Goal: Task Accomplishment & Management: Use online tool/utility

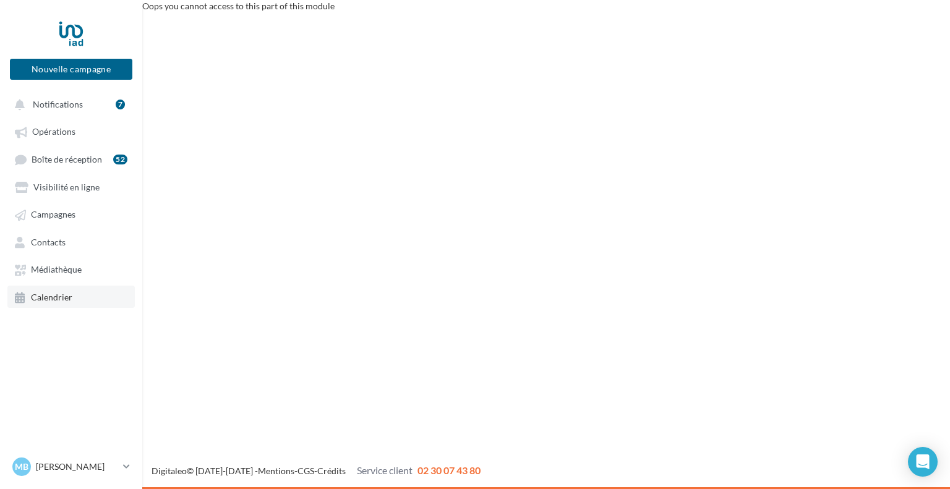
click at [74, 299] on link "Calendrier" at bounding box center [70, 297] width 127 height 22
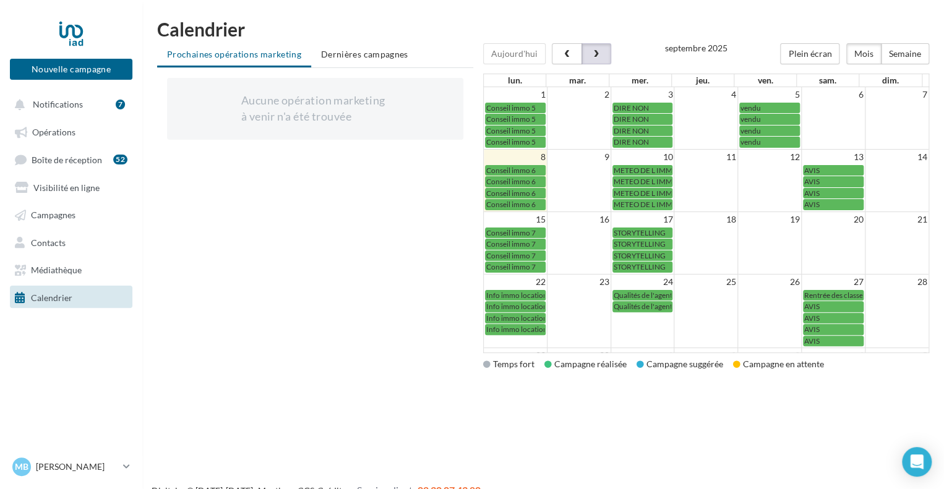
click at [594, 54] on span "button" at bounding box center [596, 54] width 11 height 9
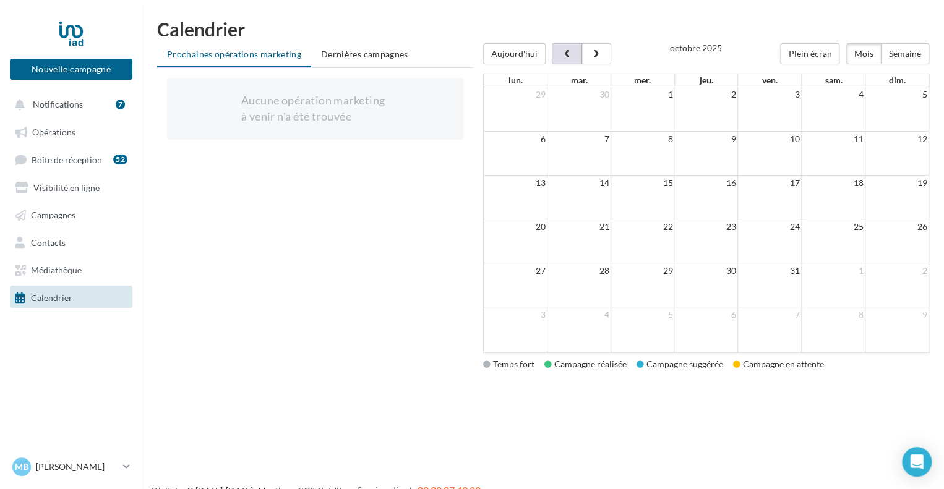
click at [562, 53] on span "button" at bounding box center [567, 54] width 11 height 9
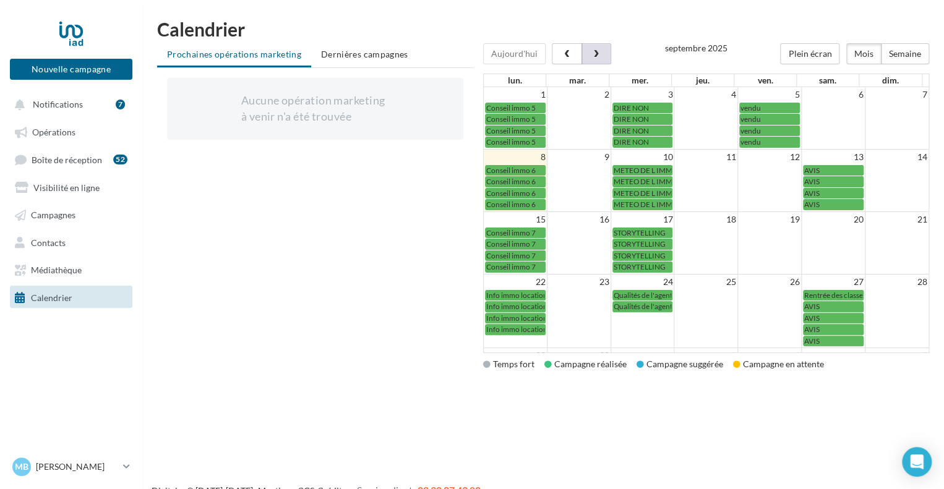
click at [598, 53] on span "button" at bounding box center [596, 54] width 11 height 9
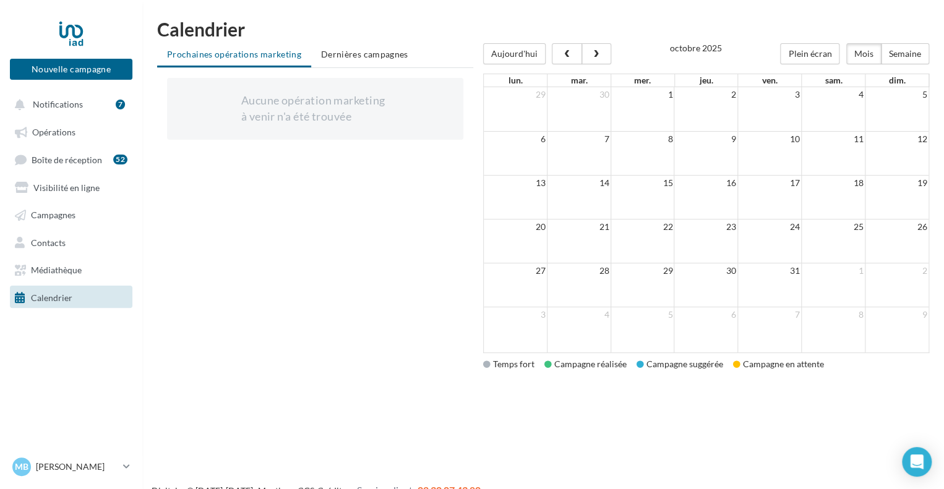
click at [66, 295] on span "Calendrier" at bounding box center [51, 297] width 41 height 11
click at [51, 270] on span "Médiathèque" at bounding box center [56, 270] width 51 height 11
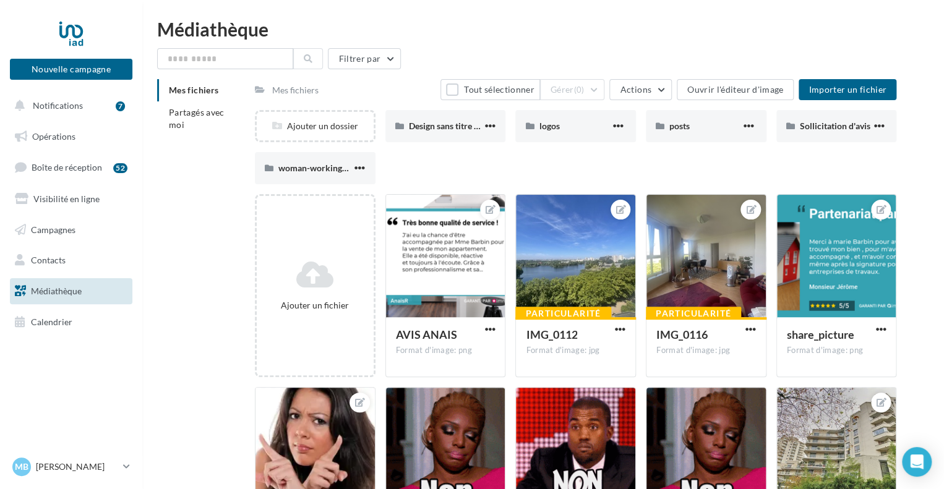
click at [54, 302] on link "Médiathèque" at bounding box center [70, 291] width 127 height 26
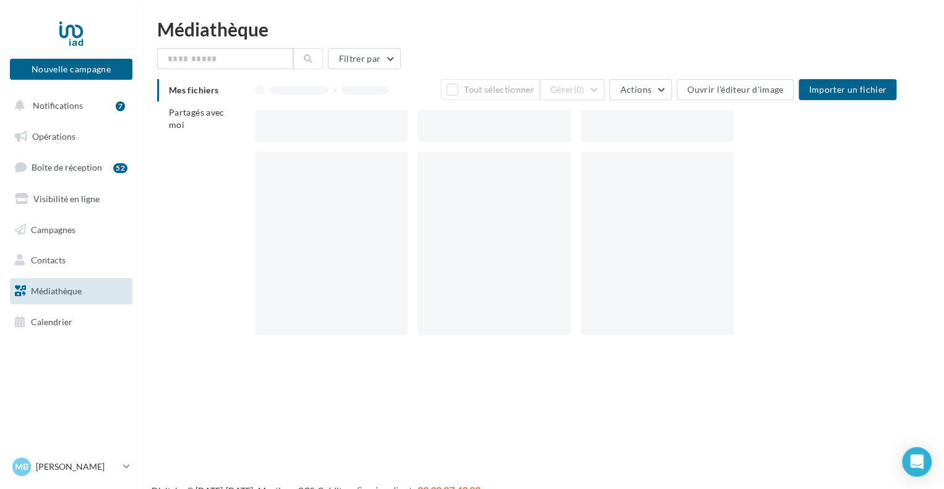
click at [53, 313] on link "Calendrier" at bounding box center [70, 322] width 127 height 26
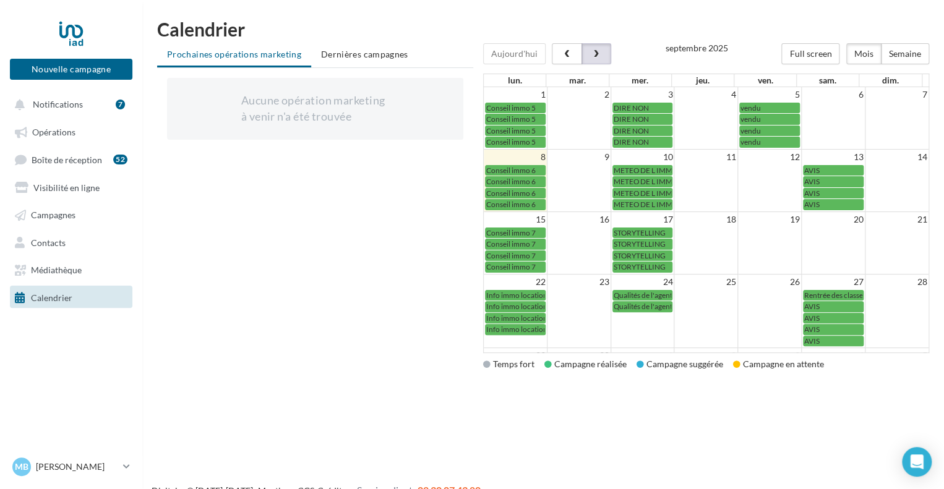
click at [596, 45] on button "button" at bounding box center [597, 53] width 30 height 21
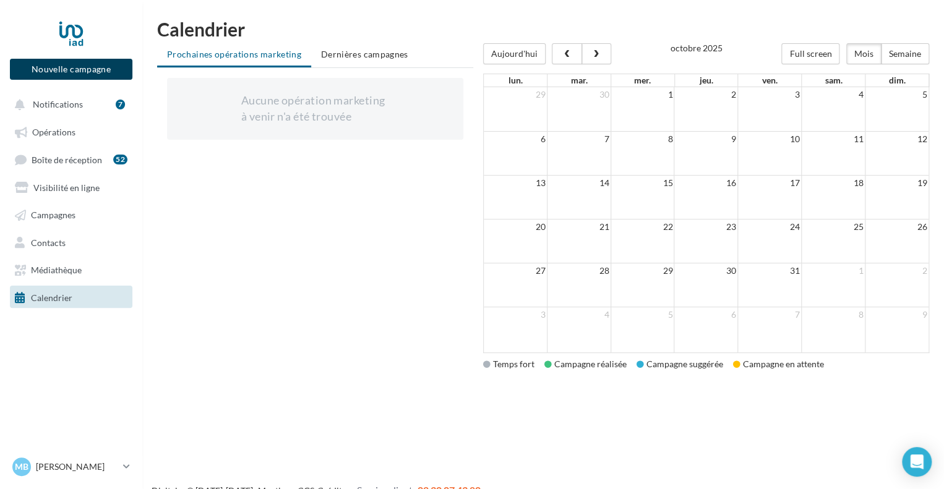
click at [85, 69] on button "Nouvelle campagne" at bounding box center [71, 69] width 123 height 21
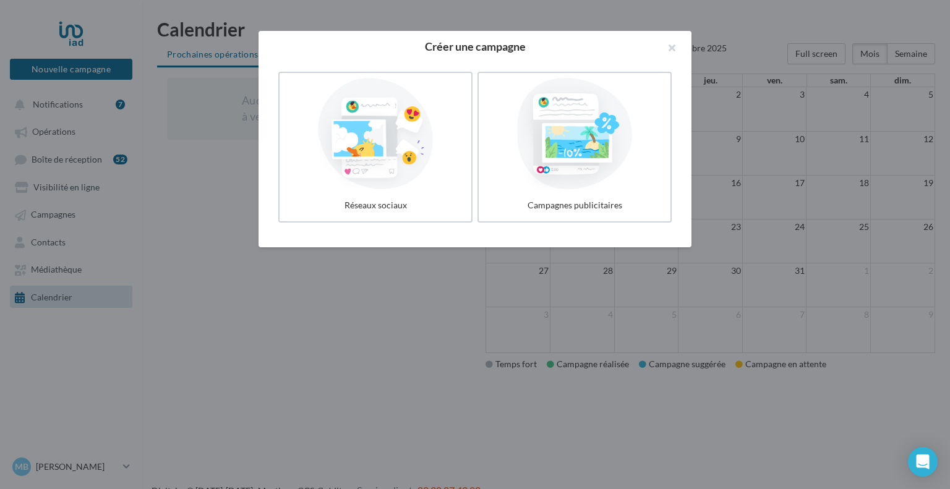
click at [75, 272] on div at bounding box center [475, 244] width 950 height 489
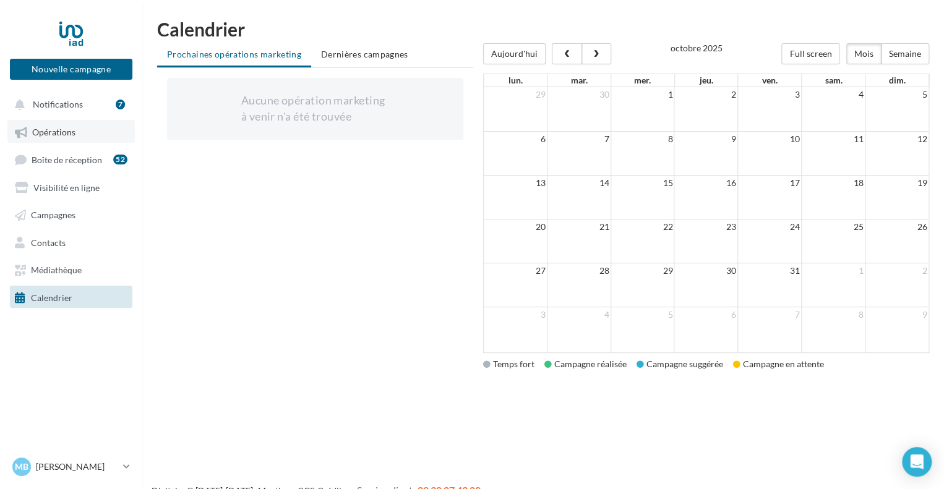
click at [64, 128] on span "Opérations" at bounding box center [53, 132] width 43 height 11
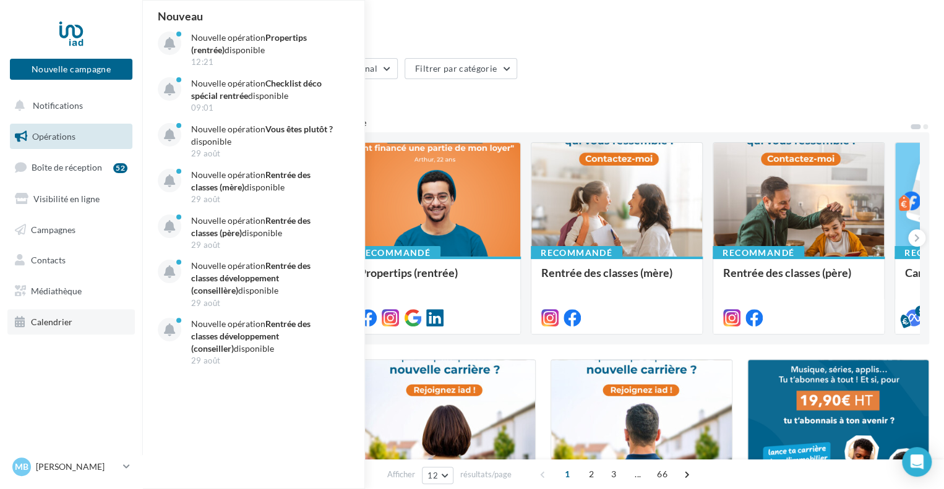
click at [59, 319] on span "Calendrier" at bounding box center [51, 322] width 41 height 11
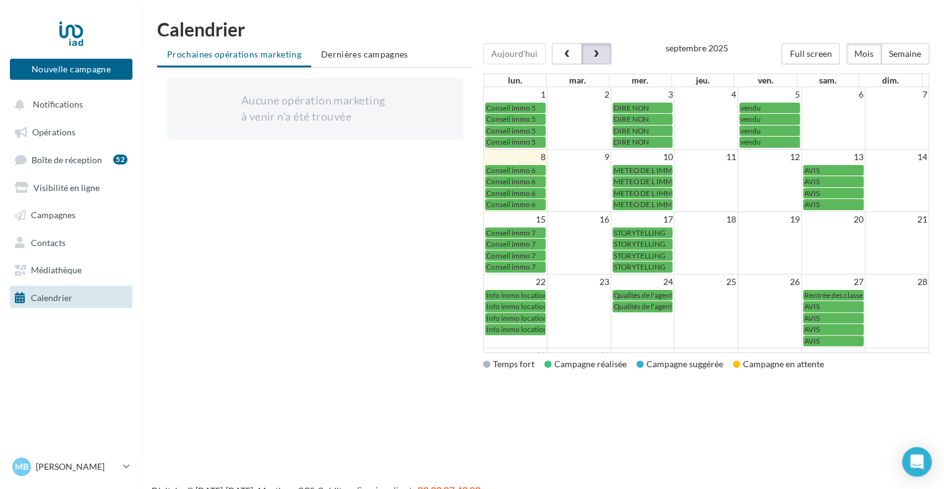
click at [591, 53] on span "button" at bounding box center [596, 54] width 11 height 9
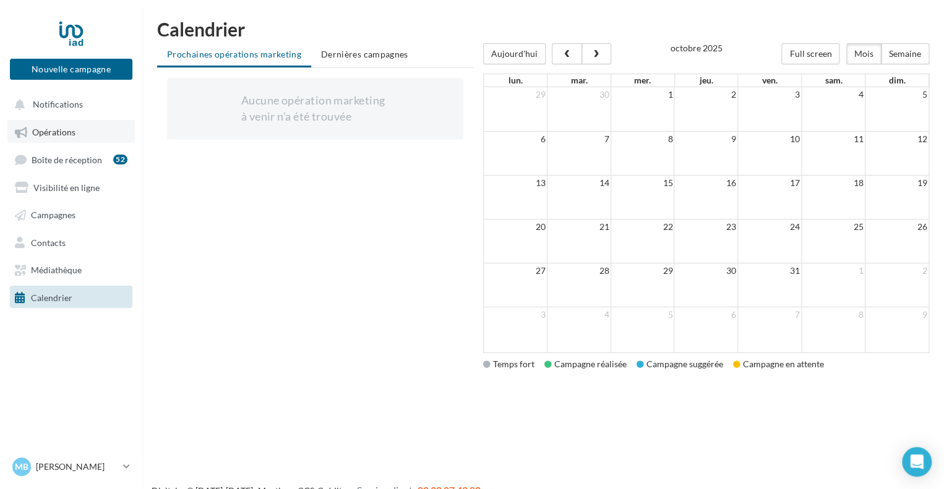
click at [72, 135] on span "Opérations" at bounding box center [53, 132] width 43 height 11
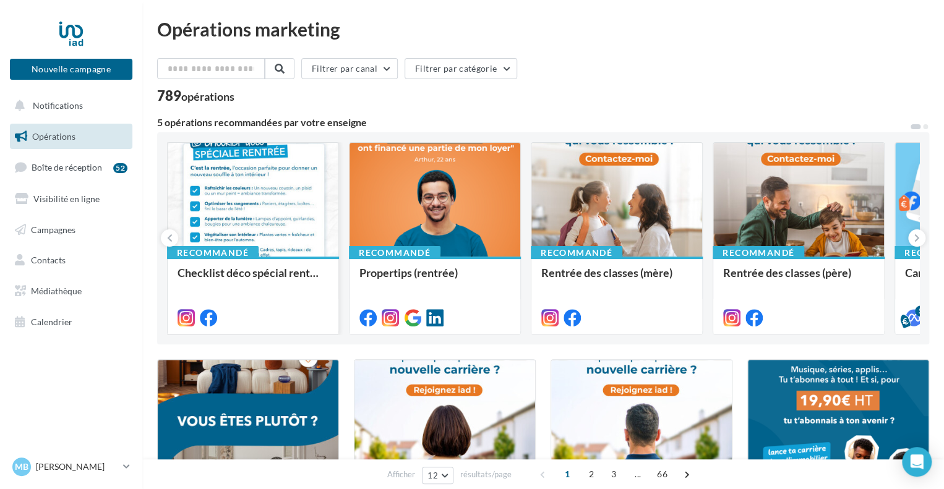
click at [267, 312] on div at bounding box center [253, 316] width 151 height 15
click at [254, 215] on div at bounding box center [253, 200] width 171 height 115
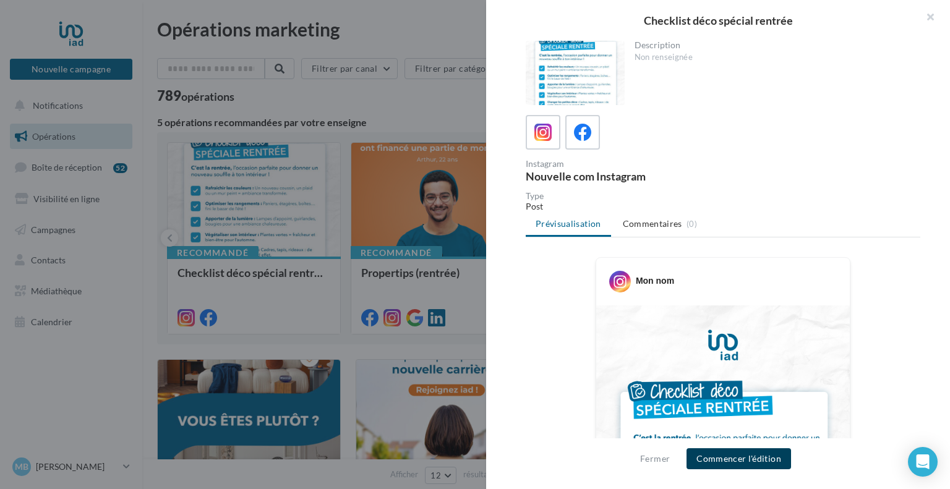
click at [750, 455] on button "Commencer l'édition" at bounding box center [739, 459] width 105 height 21
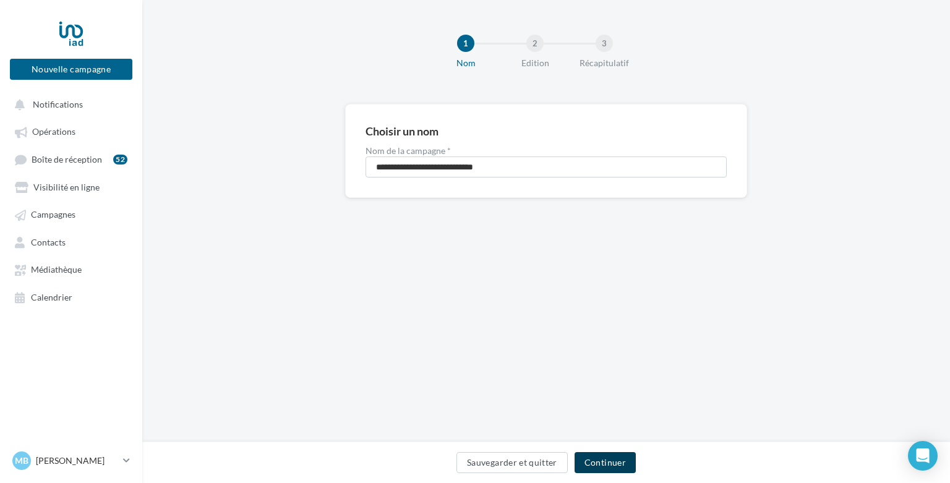
click at [606, 462] on button "Continuer" at bounding box center [605, 462] width 61 height 21
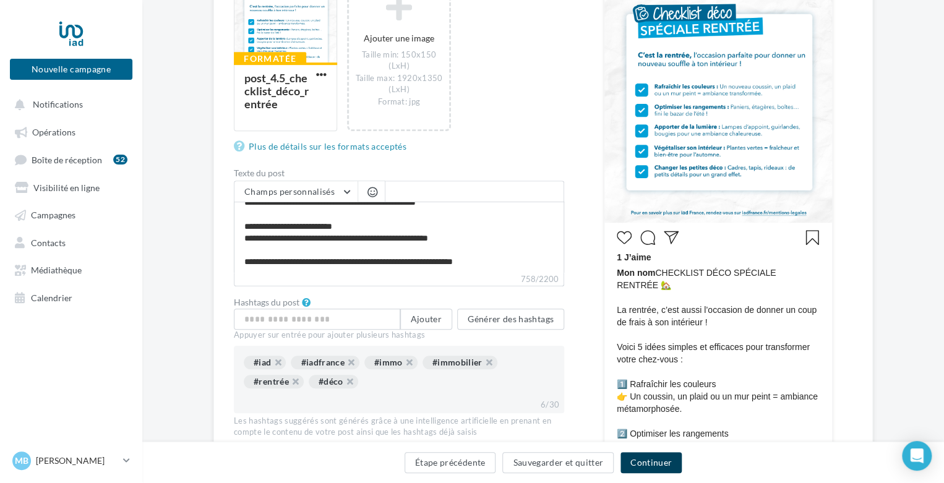
scroll to position [200, 0]
click at [648, 463] on button "Continuer" at bounding box center [651, 462] width 61 height 21
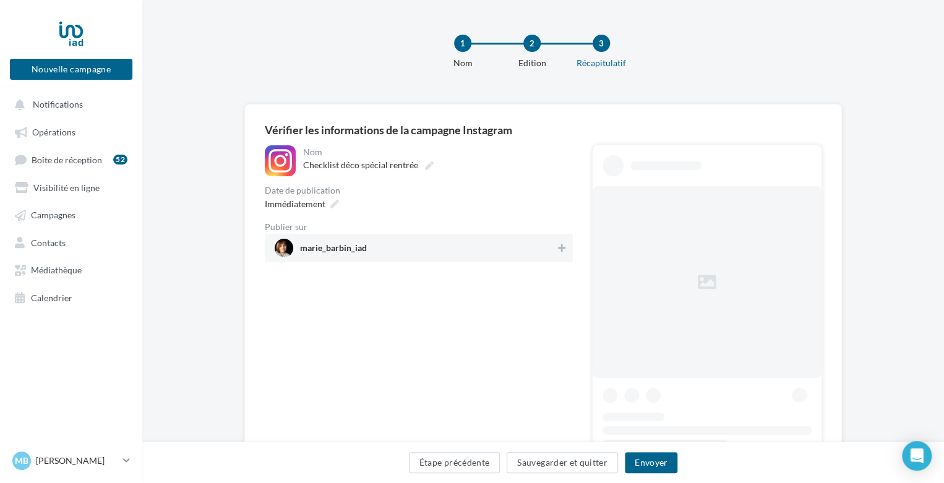
click at [335, 75] on div "1 Nom 2 Edition 3 Récapitulatif" at bounding box center [563, 57] width 802 height 74
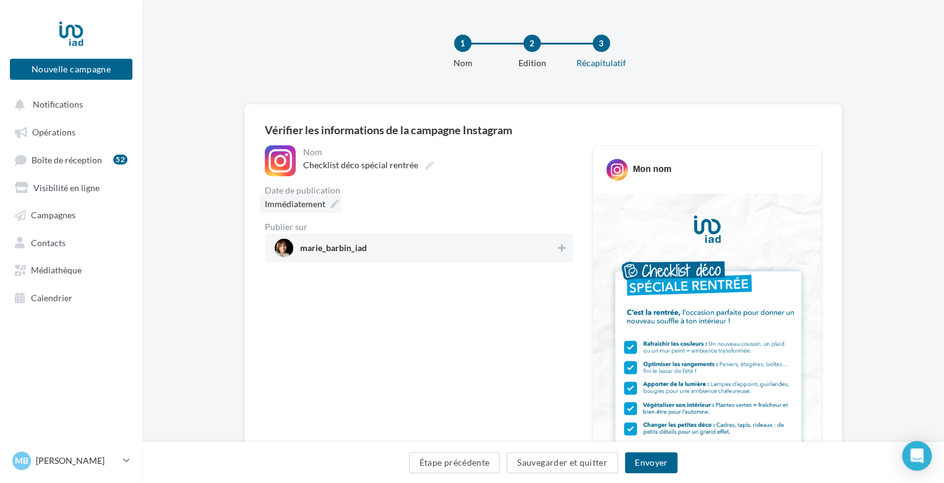
click at [335, 200] on icon at bounding box center [334, 204] width 9 height 9
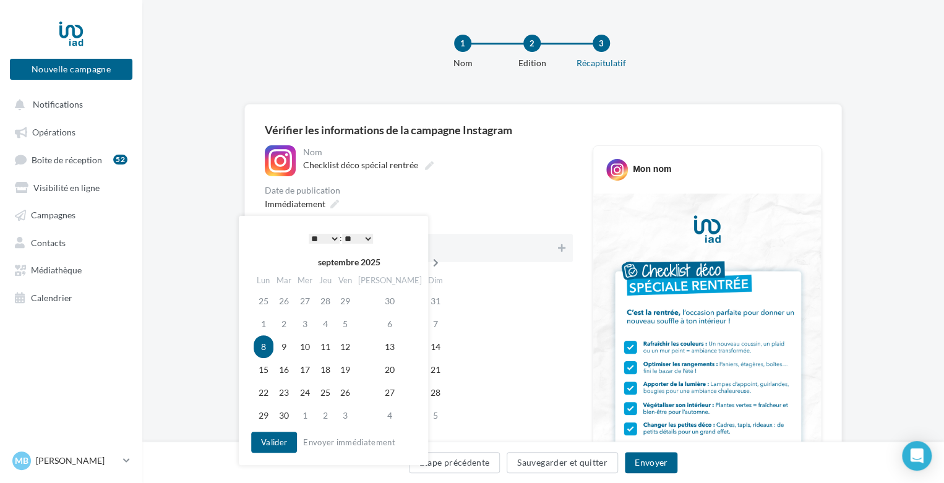
click at [428, 263] on icon at bounding box center [435, 263] width 15 height 9
click at [267, 322] on td "6" at bounding box center [265, 323] width 22 height 23
click at [334, 239] on select "* * * * * * * * * * ** ** ** ** ** ** ** ** ** ** ** ** ** **" at bounding box center [324, 239] width 31 height 10
click at [320, 243] on select "* * * * * * * * * * ** ** ** ** ** ** ** ** ** ** ** ** ** **" at bounding box center [324, 239] width 31 height 10
click at [281, 437] on button "Valider" at bounding box center [274, 442] width 46 height 21
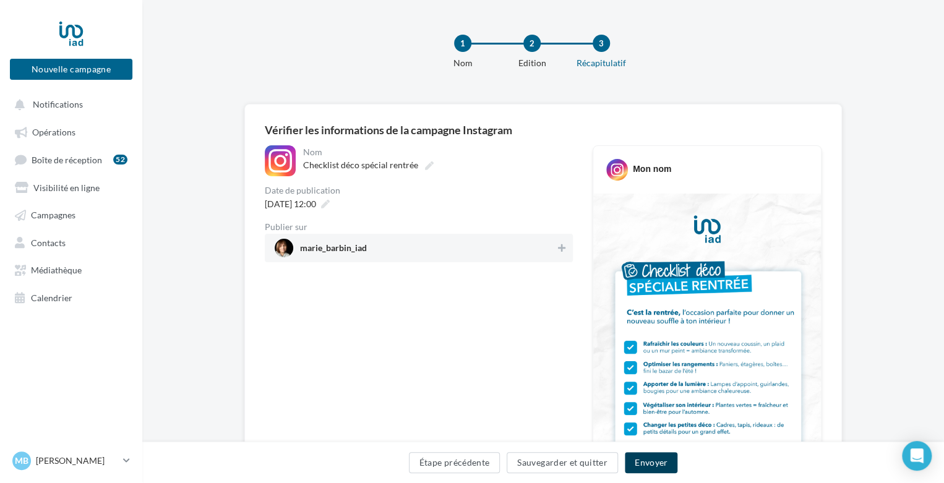
click at [656, 462] on button "Envoyer" at bounding box center [651, 462] width 53 height 21
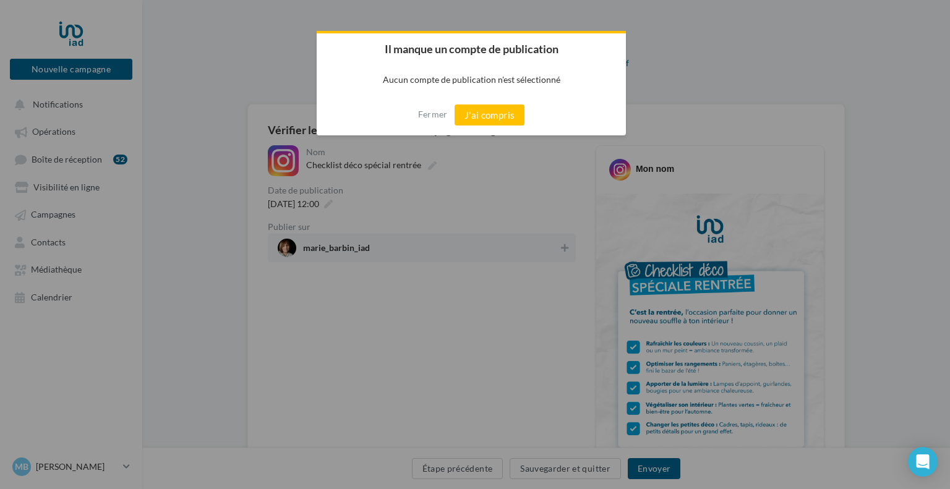
click at [54, 135] on div at bounding box center [475, 244] width 950 height 489
click at [416, 116] on div "Fermer J'ai compris" at bounding box center [471, 115] width 309 height 41
click at [423, 119] on button "Fermer" at bounding box center [433, 115] width 30 height 20
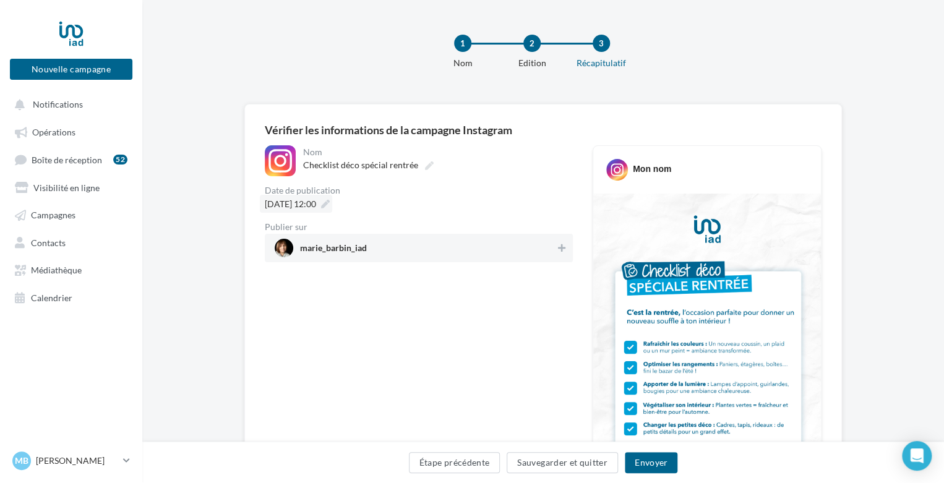
click at [330, 202] on icon at bounding box center [325, 204] width 9 height 9
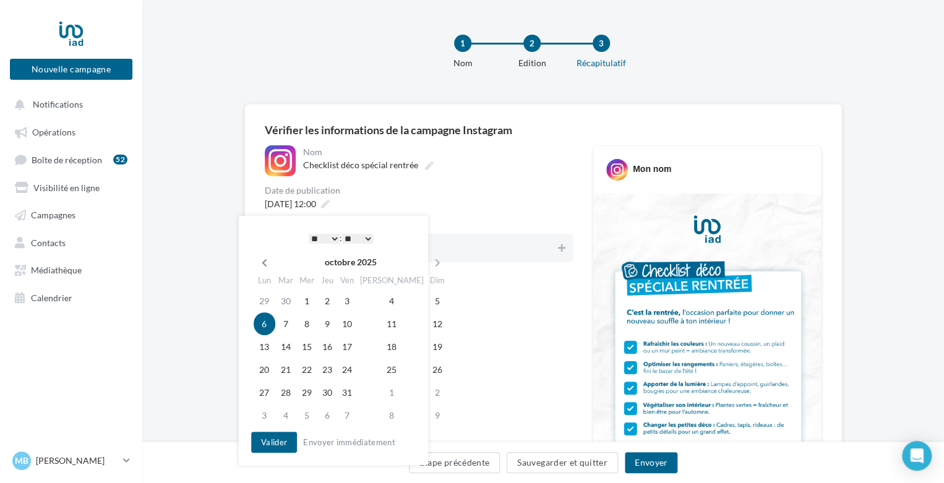
click at [269, 263] on icon at bounding box center [264, 263] width 15 height 9
click at [62, 298] on span "Calendrier" at bounding box center [51, 297] width 41 height 11
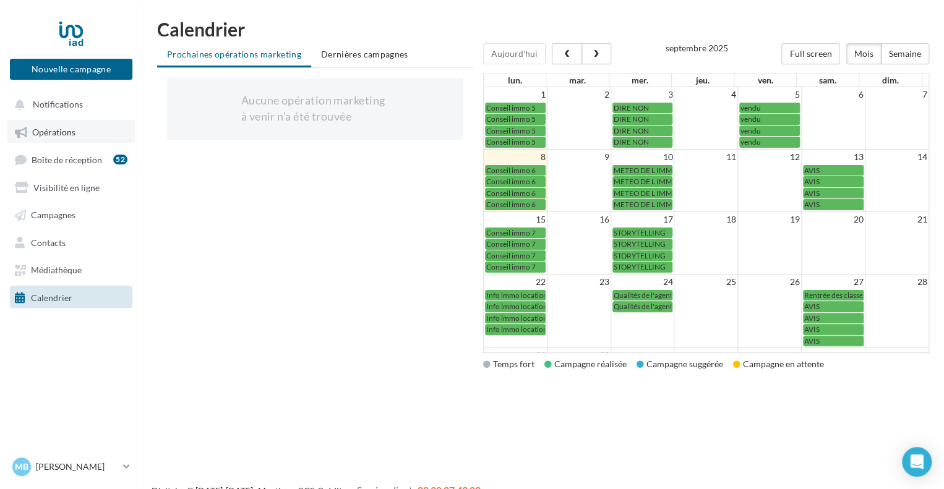
click at [71, 129] on span "Opérations" at bounding box center [53, 132] width 43 height 11
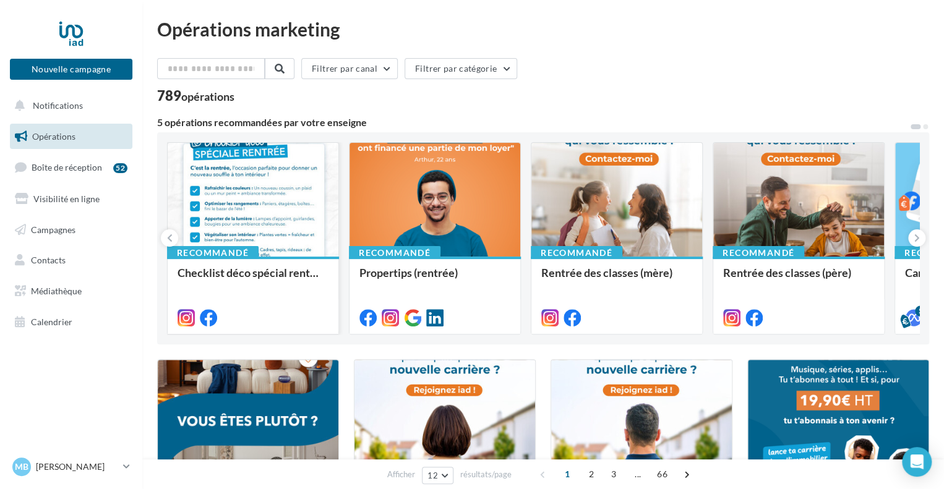
click at [247, 316] on div at bounding box center [253, 316] width 151 height 15
click at [264, 306] on div at bounding box center [253, 316] width 171 height 35
click at [301, 311] on div at bounding box center [253, 316] width 151 height 15
click at [222, 237] on div at bounding box center [253, 200] width 171 height 115
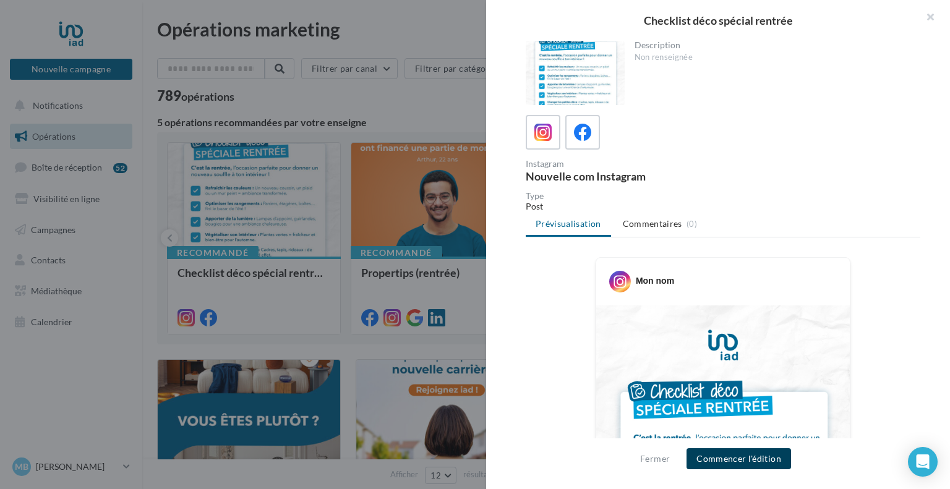
click at [770, 455] on button "Commencer l'édition" at bounding box center [739, 459] width 105 height 21
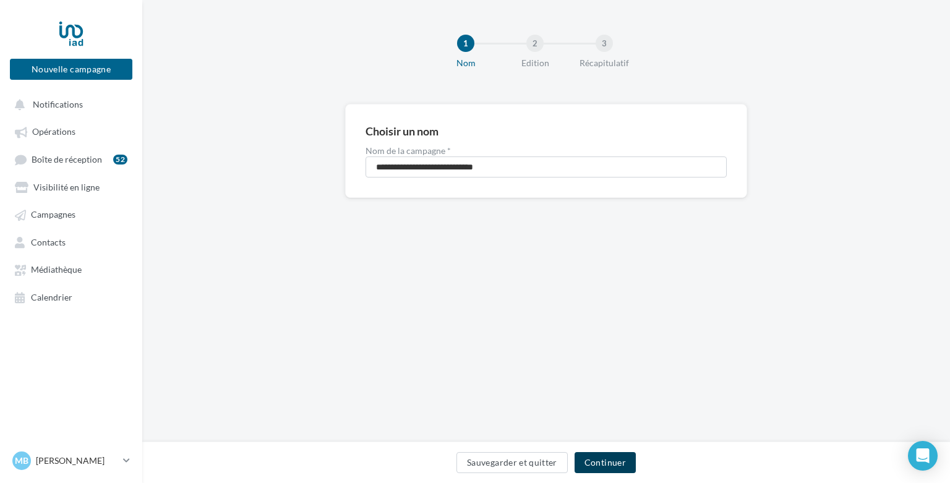
click at [621, 460] on button "Continuer" at bounding box center [605, 462] width 61 height 21
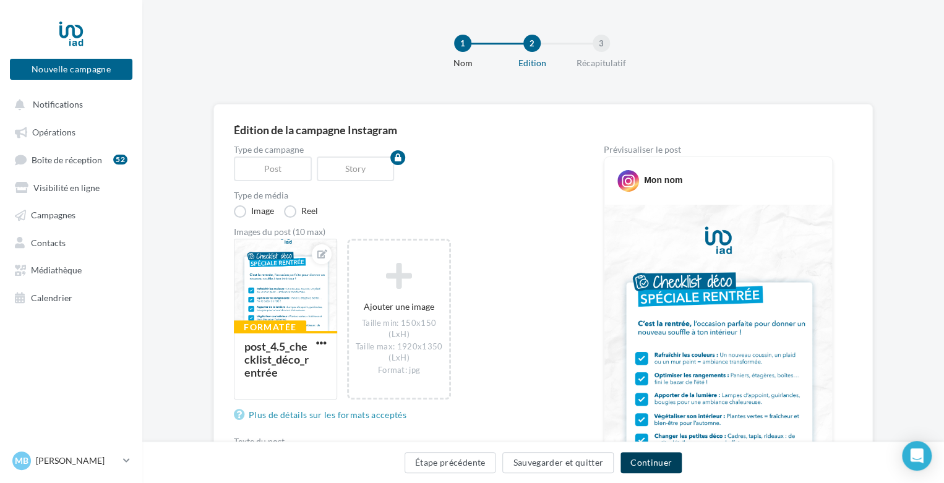
click at [645, 462] on button "Continuer" at bounding box center [651, 462] width 61 height 21
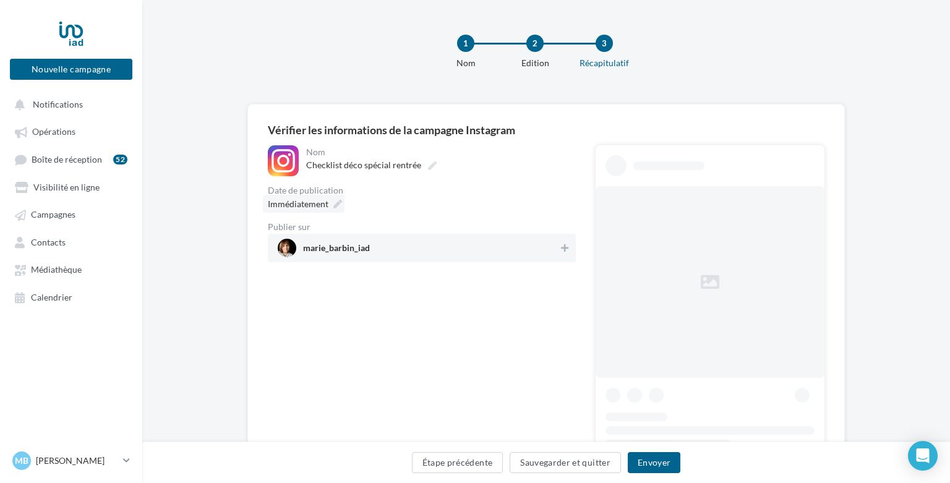
click at [335, 205] on icon at bounding box center [337, 204] width 9 height 9
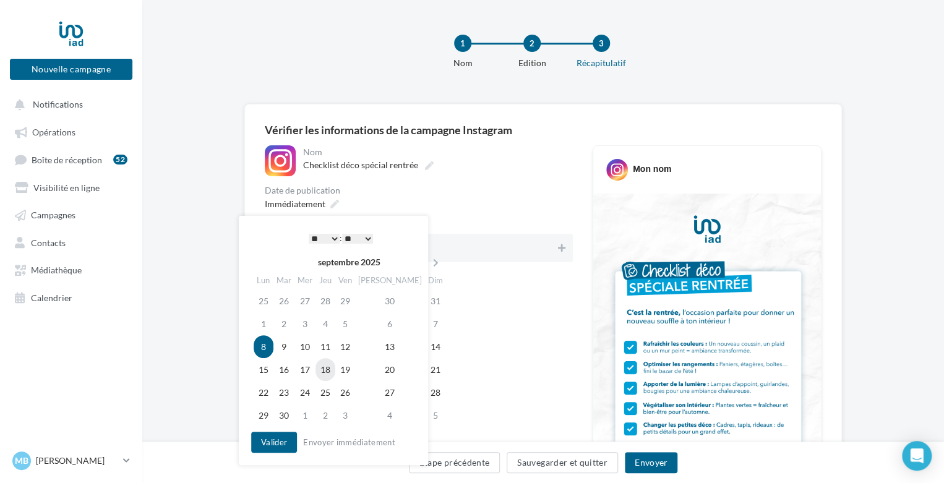
click at [333, 363] on td "18" at bounding box center [326, 369] width 20 height 23
click at [331, 239] on select "* * * * * * * * * * ** ** ** ** ** ** ** ** ** ** ** ** ** **" at bounding box center [324, 239] width 31 height 10
click at [272, 440] on button "Valider" at bounding box center [274, 442] width 46 height 21
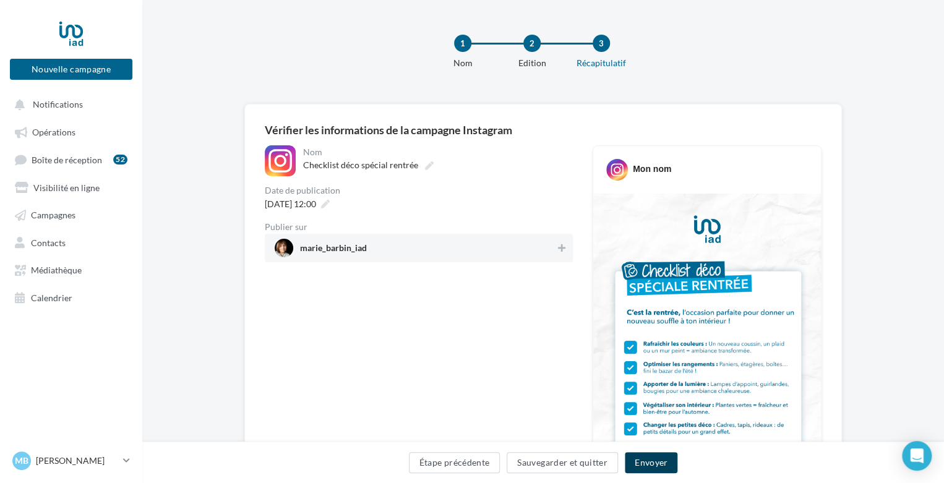
click at [660, 457] on button "Envoyer" at bounding box center [651, 462] width 53 height 21
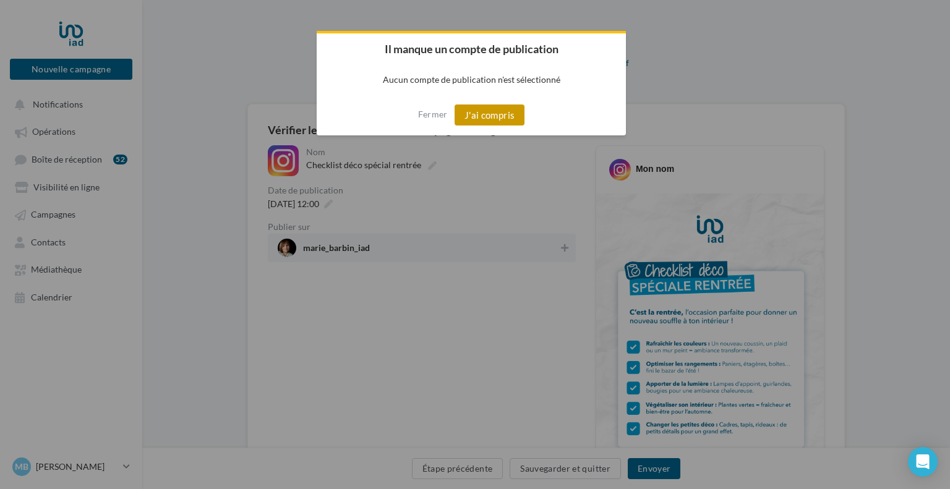
click at [502, 116] on button "J'ai compris" at bounding box center [490, 115] width 71 height 21
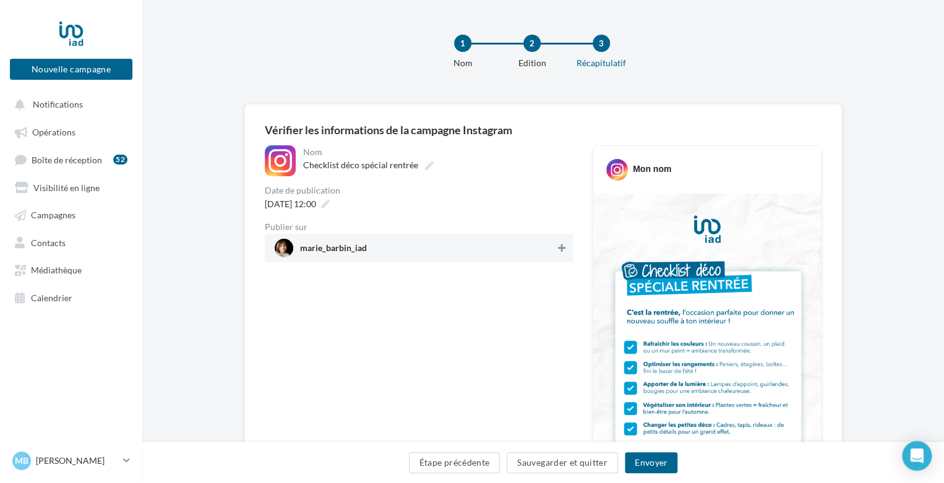
click at [566, 252] on button at bounding box center [562, 248] width 12 height 15
click at [658, 459] on button "Envoyer" at bounding box center [651, 462] width 53 height 21
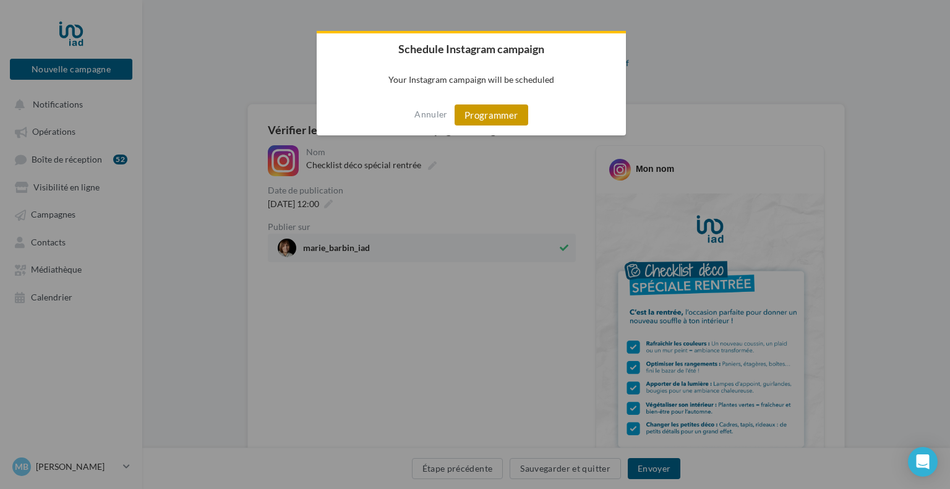
click at [489, 111] on button "Programmer" at bounding box center [492, 115] width 74 height 21
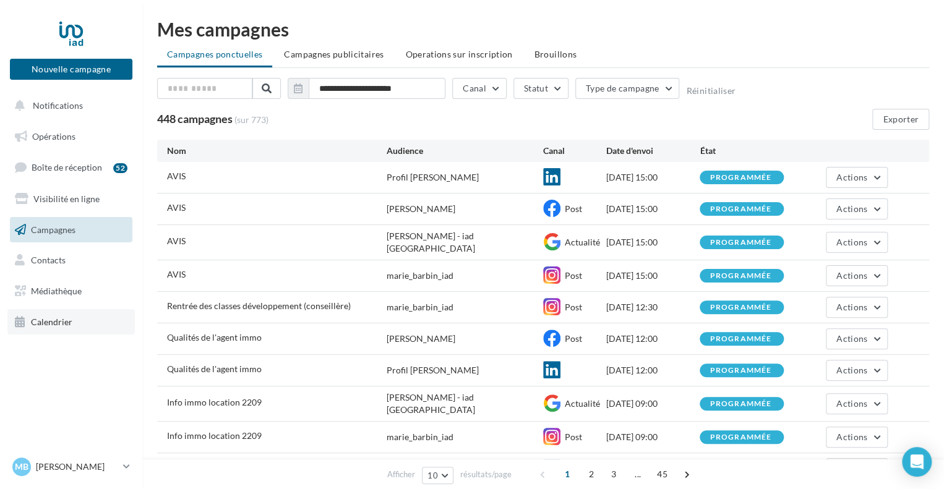
click at [59, 317] on span "Calendrier" at bounding box center [51, 322] width 41 height 11
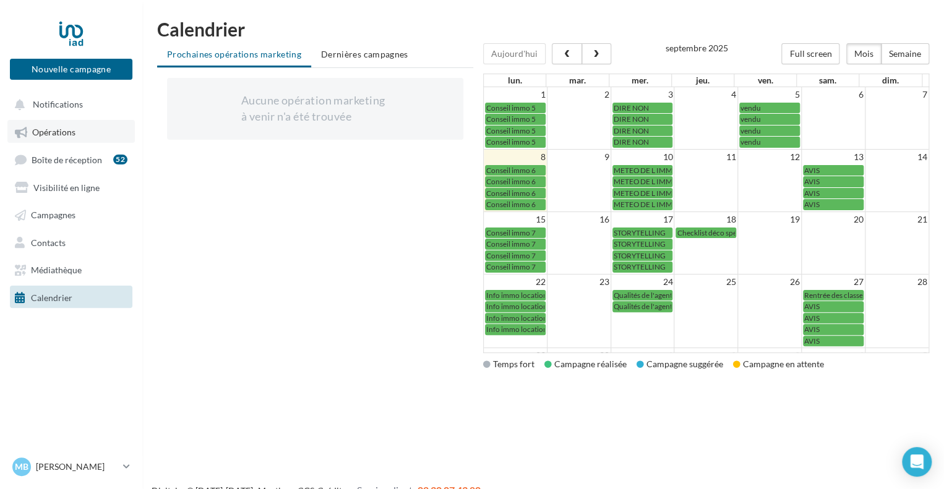
click at [69, 133] on span "Opérations" at bounding box center [53, 132] width 43 height 11
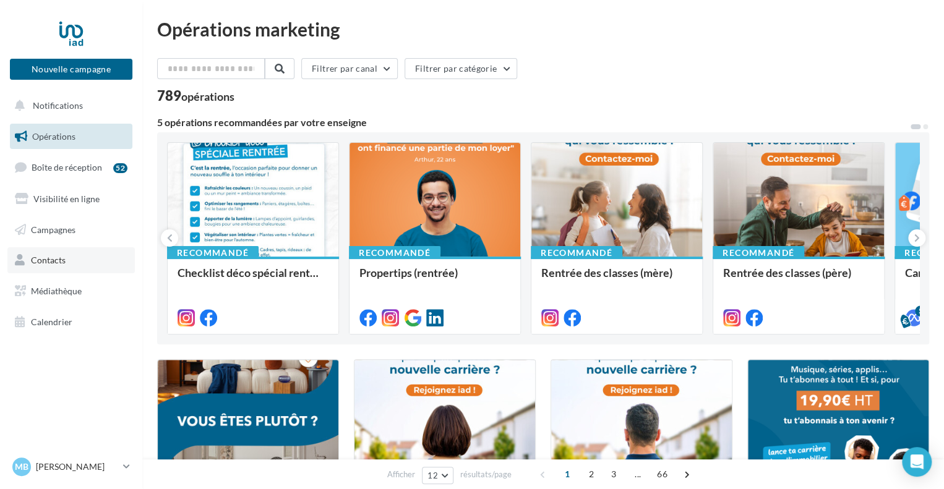
click at [100, 259] on link "Contacts" at bounding box center [70, 260] width 127 height 26
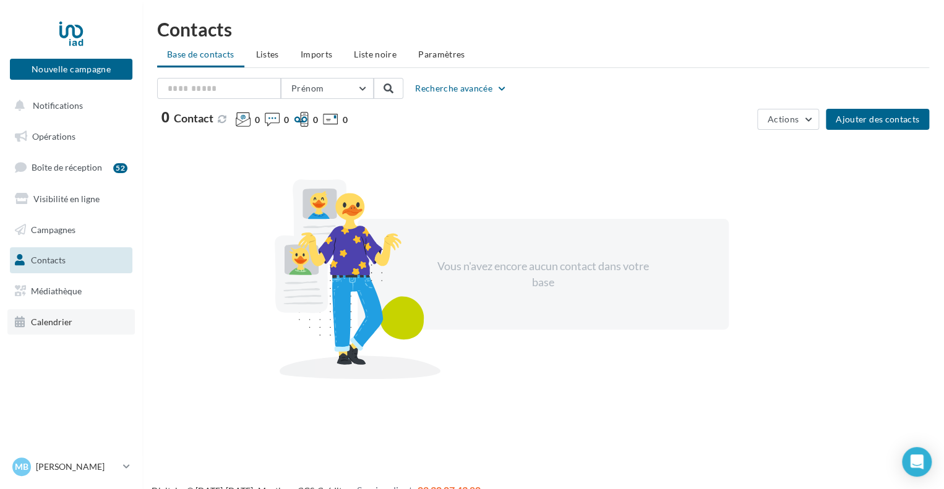
click at [78, 320] on link "Calendrier" at bounding box center [70, 322] width 127 height 26
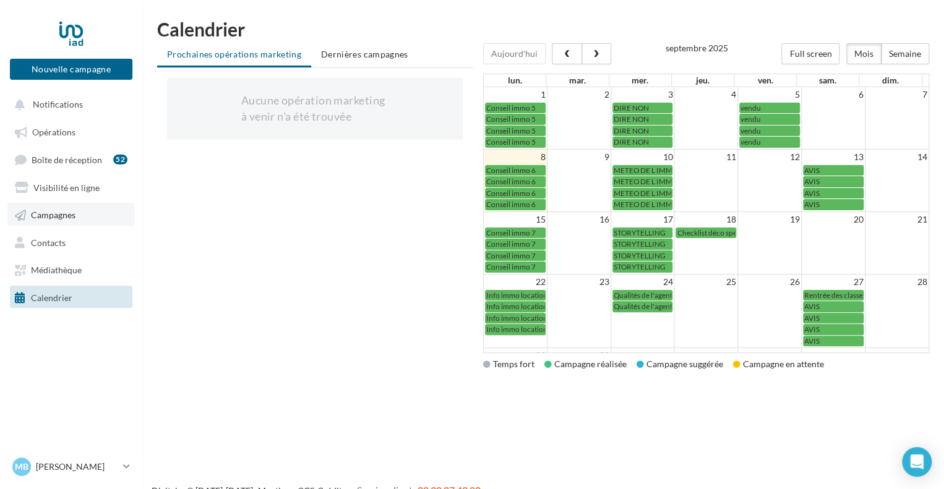
click at [80, 213] on link "Campagnes" at bounding box center [70, 214] width 127 height 22
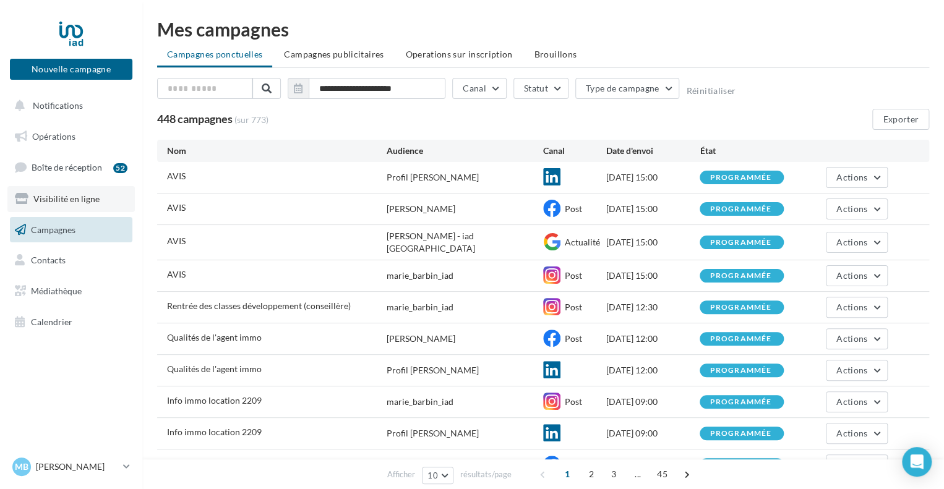
click at [97, 195] on link "Visibilité en ligne" at bounding box center [70, 199] width 127 height 26
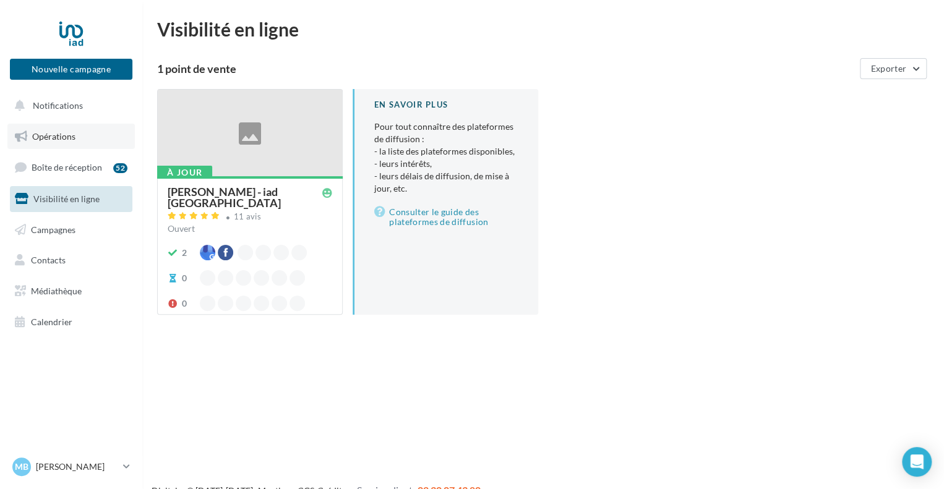
click at [80, 127] on link "Opérations" at bounding box center [70, 137] width 127 height 26
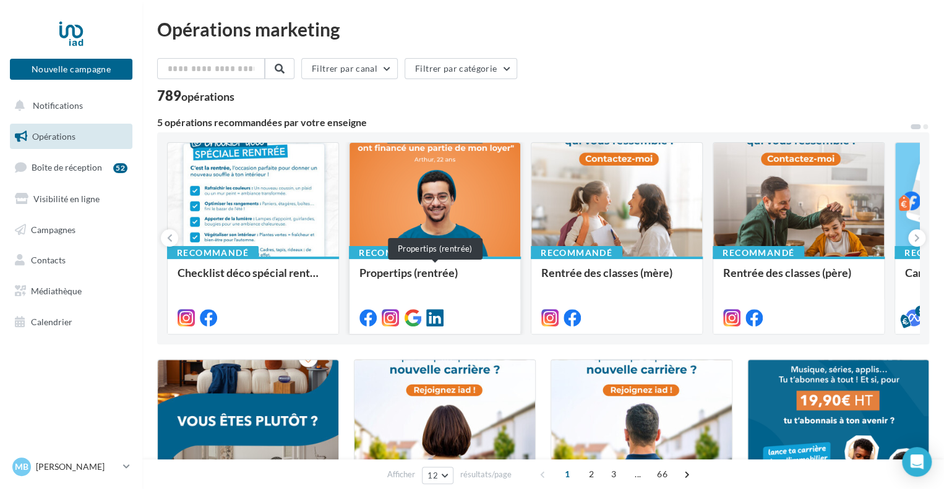
click at [455, 283] on div "Propertips (rentrée)" at bounding box center [434, 279] width 151 height 25
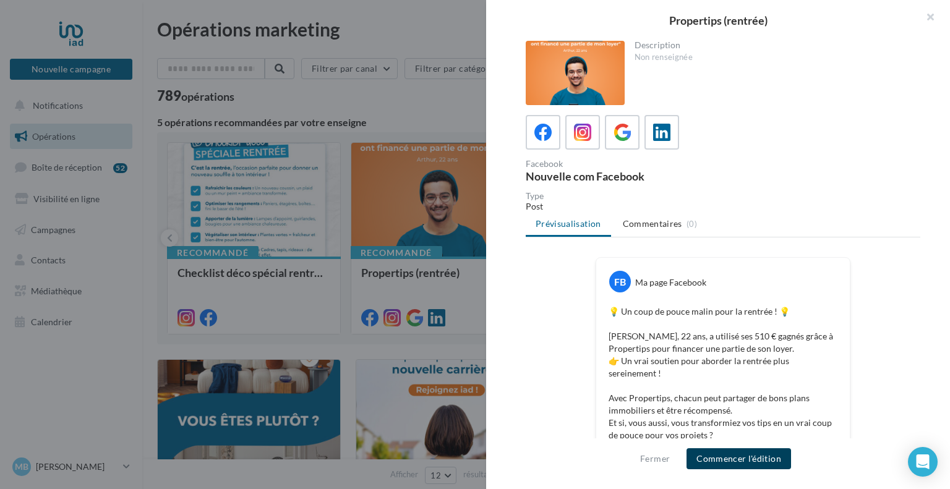
click at [781, 450] on button "Commencer l'édition" at bounding box center [739, 459] width 105 height 21
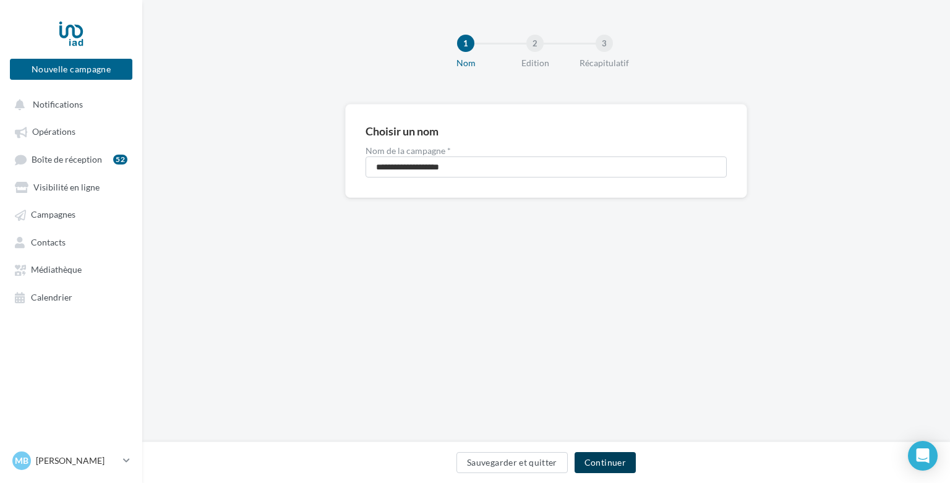
click at [617, 464] on button "Continuer" at bounding box center [605, 462] width 61 height 21
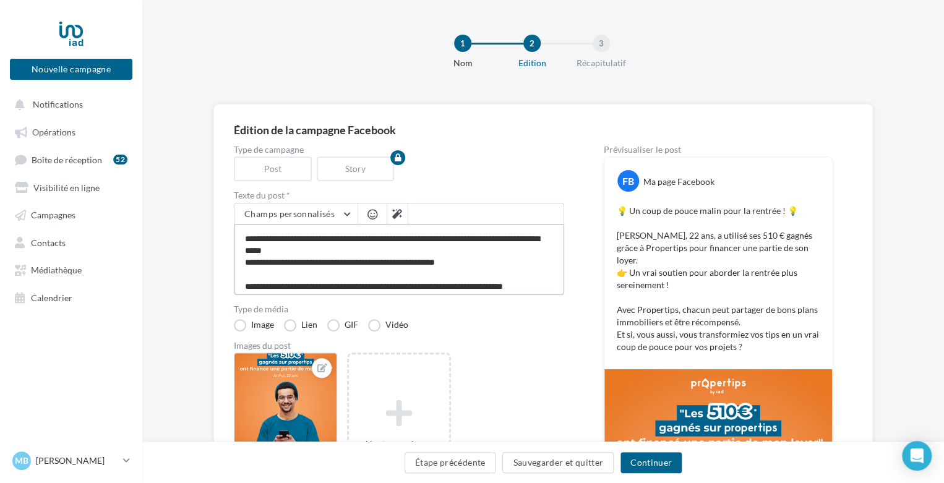
scroll to position [6, 0]
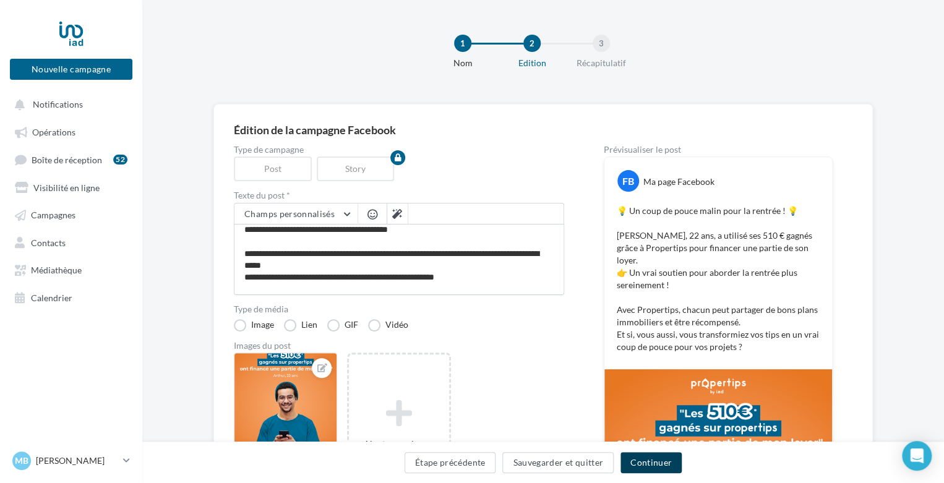
click at [672, 462] on button "Continuer" at bounding box center [651, 462] width 61 height 21
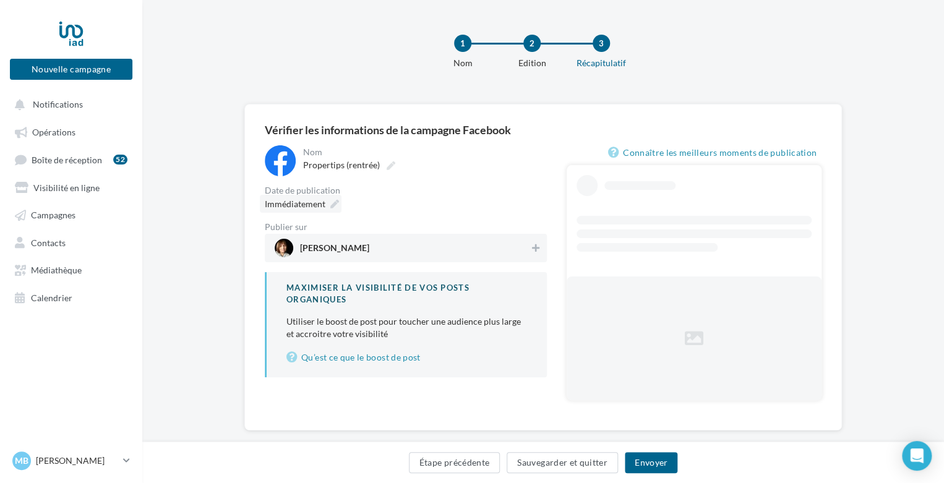
click at [338, 204] on icon at bounding box center [334, 204] width 9 height 9
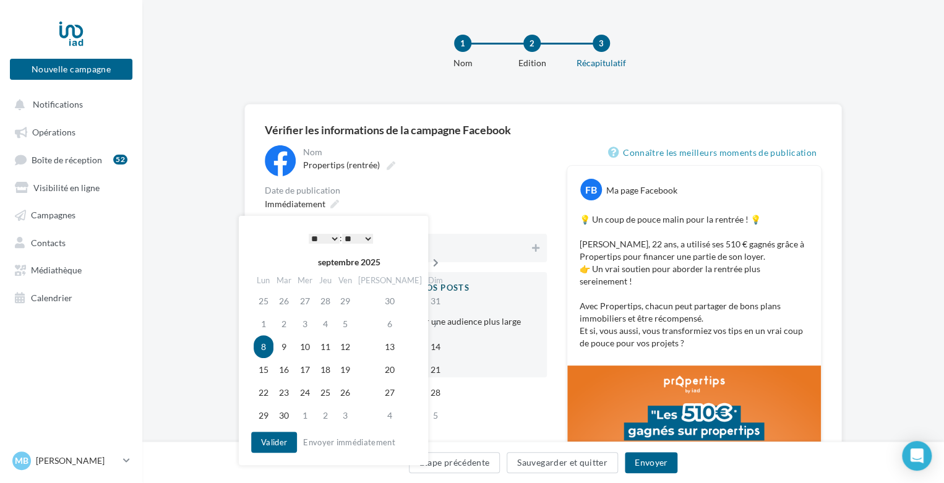
click at [428, 261] on icon at bounding box center [435, 263] width 15 height 9
click at [265, 322] on td "6" at bounding box center [265, 323] width 22 height 23
click at [325, 234] on select "* * * * * * * * * * ** ** ** ** ** ** ** ** ** ** ** ** ** **" at bounding box center [324, 239] width 31 height 10
click at [282, 435] on button "Valider" at bounding box center [274, 442] width 46 height 21
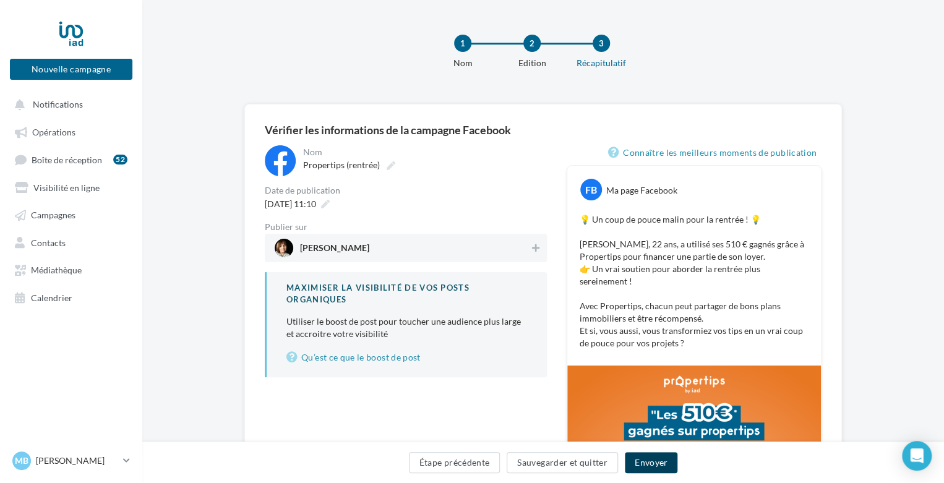
click at [652, 460] on button "Envoyer" at bounding box center [651, 462] width 53 height 21
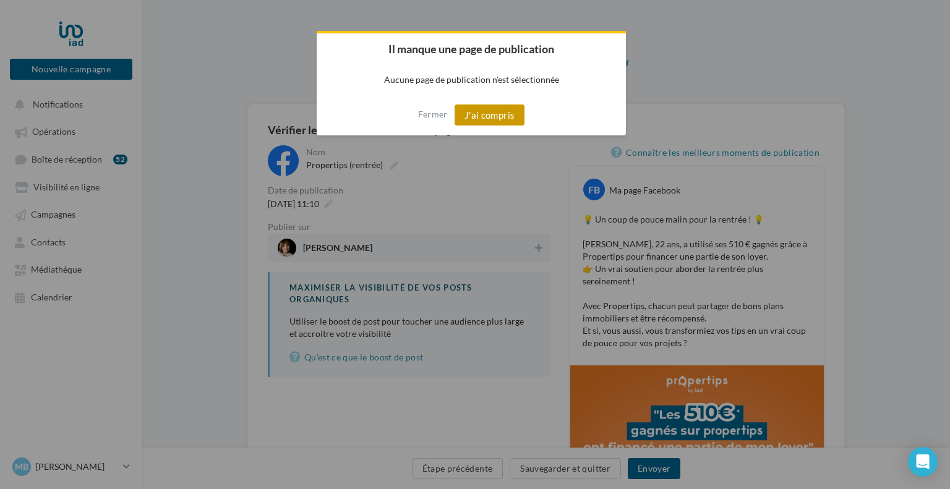
click at [492, 112] on button "J'ai compris" at bounding box center [490, 115] width 71 height 21
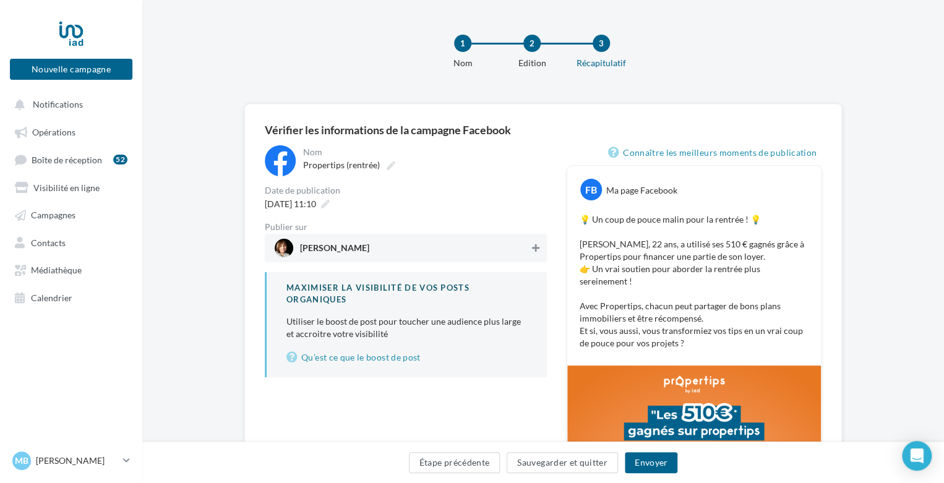
click icon
click button "Envoyer"
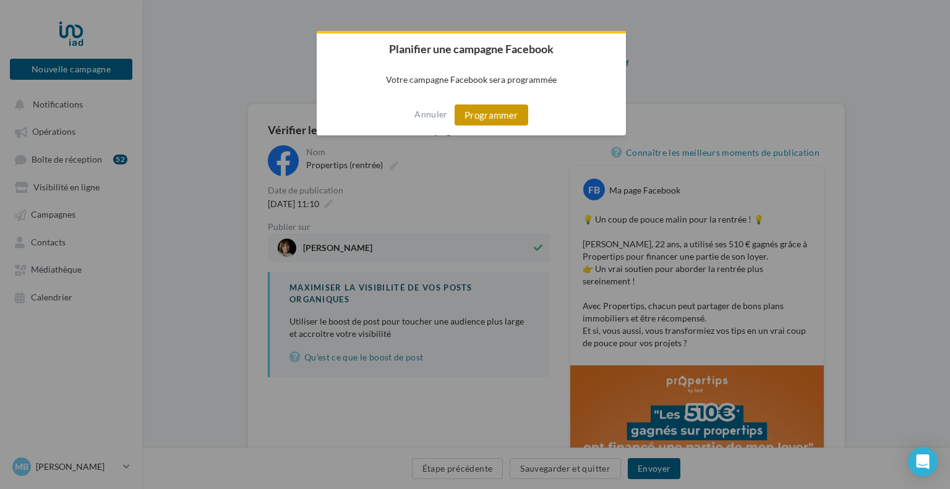
click button "Programmer"
